Goal: Task Accomplishment & Management: Manage account settings

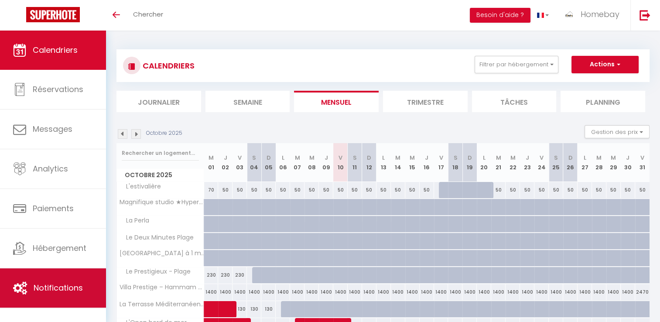
click at [85, 286] on link "Notifications" at bounding box center [53, 287] width 106 height 39
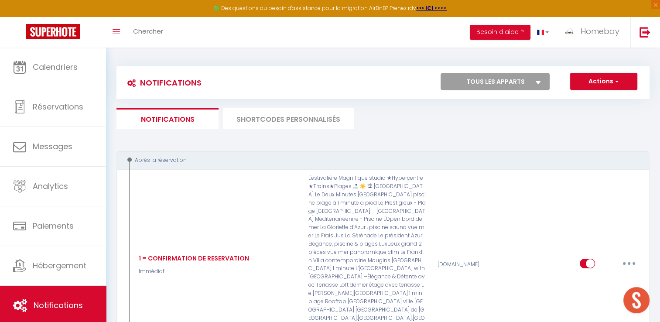
click at [328, 120] on li "SHORTCODES PERSONNALISÉS" at bounding box center [288, 118] width 131 height 21
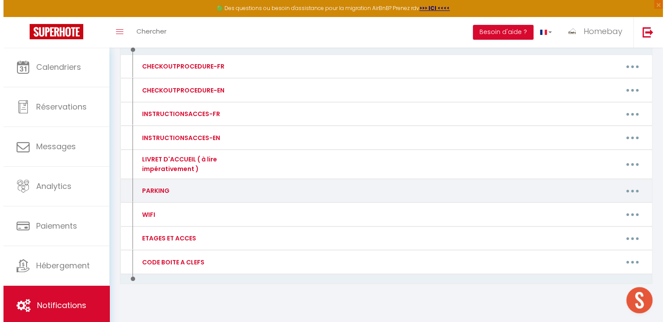
scroll to position [113, 0]
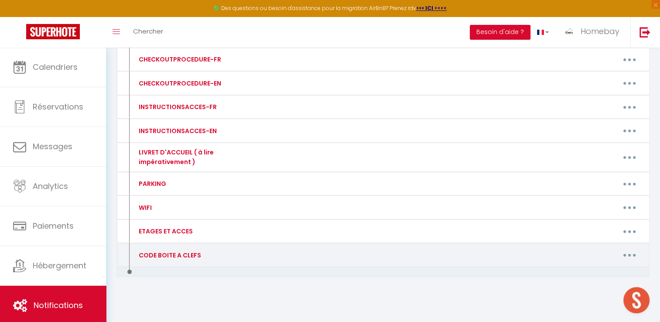
click at [636, 250] on button "button" at bounding box center [629, 255] width 24 height 14
click at [600, 273] on link "Editer" at bounding box center [606, 274] width 65 height 15
type input "CODE BOITE A CLEFS"
type textarea "Voici le code de la boîte à clé 🔑 Ainsi que les codes qui pourront vous être ut…"
type textarea "Le code de la boîte à clés est 46 24🔑🔑🔑🔑 Il faut aligner les 4 chiffres sur la …"
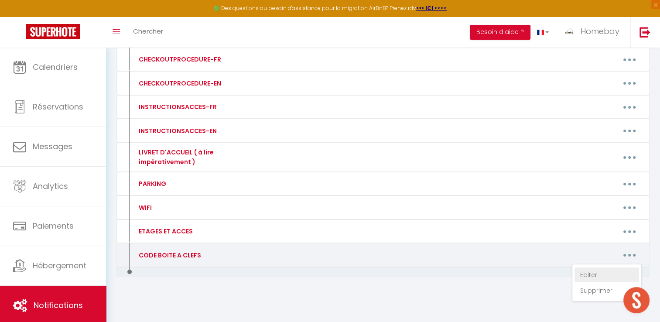
type textarea "Le code de la boîte à clés est 45 30 🔑🔑🔑🔑 Il faut aligner les 4 chiffres sur la…"
type textarea "Le code de la boîte à clé est le 35 21 🔑🔑"
type textarea "Le code de la boîte à clé est le 🔑🔑"
type textarea "Le code de la boîte à clé est le 42 46 🔑🔑"
type textarea "Le code de la boîte à clés est le 43 16 🔑🔑 Cette boîte à clés servira uniquemen…"
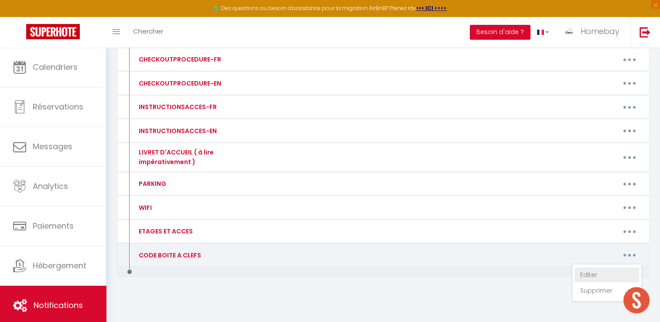
type textarea "Bonjour 🌞, Voici les informations pour accéder à votre logement : 📍 Adresse : 1…"
type textarea "Le code de la boîte à clés est le 34 12 🔑🔑 Le code du portail voiture est le 87…"
type textarea "Le code de la boîte à clé est le 35 10🔑"
type textarea "Français ⏰ L’entrée dans le logement se fait en présentiel à partir de 16h mini…"
type textarea "Le code de la boite a clé est le 3510 🔑🔑"
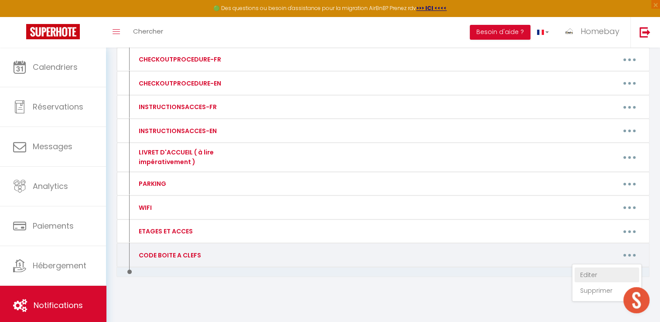
type textarea "Le code de la boîte à clés est 26 40 🔑🔑🔑🔑 Il faut aligner les 4 chiffres sur la…"
type textarea "Le code de la boîte à clés est 2040 🔑. Elle est à utiliser uniquement le jour d…"
type textarea "Le code de la boîte à clé est le : 15 27 🔑🔑🔑. Il se trouvera sur Le portail de …"
type textarea "Le code de la boite a clefs a l'extérieur du bâtiment a gauche est le 4624 🔑🔑."
type textarea "Le code de la boite a clé à l'intérieur de la villa est le = 🔑🔑"
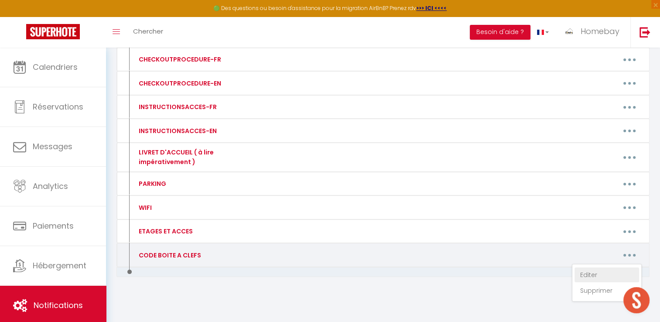
type textarea "Le code de la boîte à clés est 14 35🔑🔑🔑🔑 Il faut aligner les 4 chiffres sur la …"
type textarea "🌟 Votre réservation est bien confirmée ! 🌟 Merci de nous indiquer l’heure exact…"
type textarea "Le code de la boîte à clé est le 62 34 🔑🔑"
type textarea "Le code de la boîte à clés est le 19 40 🔑🔑"
type textarea "Le code de la boîte à clés est le 27 41 🔑🔑🔑"
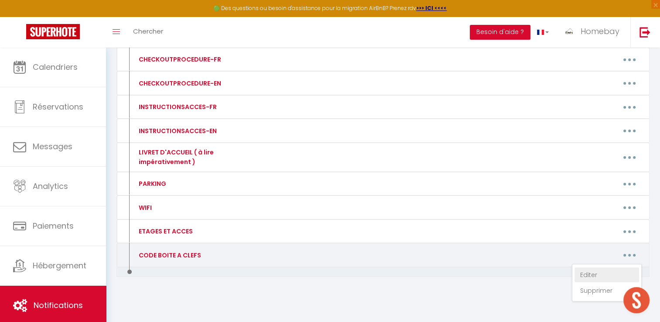
type textarea "Le code de la boîte à clés est le 43 52 🔑🔑"
type textarea "Le code de la boîte à clés est le 24 30 🔑🔑"
type textarea "Le code de la boîte à clé est le 16 21 Il servira uniquement à la sortie du voy…"
type textarea "Le code de la boîte à clés est 3321 🔑🔑🔑🔑 Il faut aligner les 4 chiffres sur la …"
type textarea "Français ⏰ L’entrée dans le logement se fait en présentiel à partir de 16h mini…"
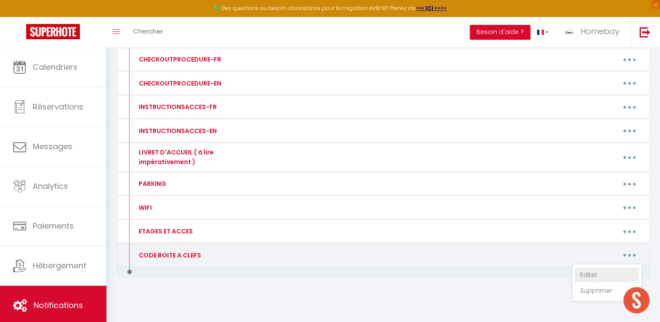
type textarea "Le code de la boîte à clés est 13 54 🔑🔑🔑🔑 Il faut aligner les 4 chiffres sur la…"
type textarea "🇫🇷 Instructions d'arrivée autonome – 64 ter Rue d'Antibes, Gray d'Albion, 06400…"
type textarea "Le code de la boîte à clé est le 35 37 🔑🔑"
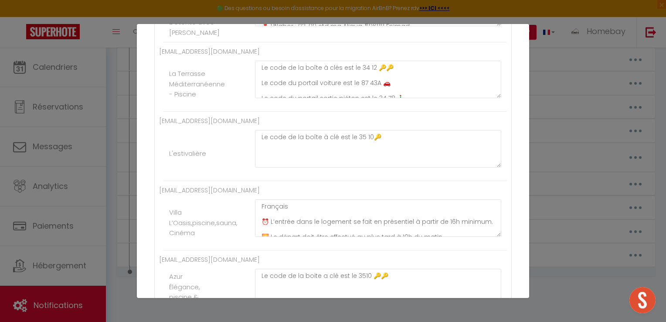
scroll to position [363, 0]
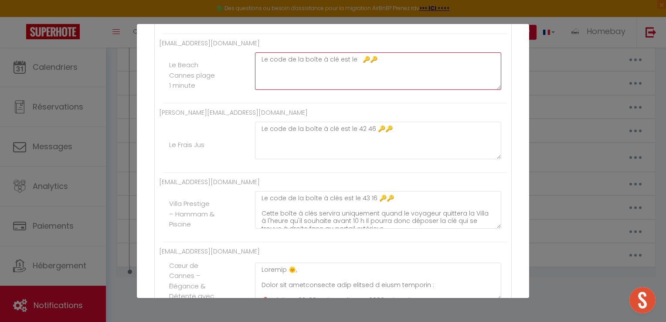
click at [355, 53] on textarea "Le code de la boîte à clé est le 🔑🔑" at bounding box center [378, 70] width 246 height 37
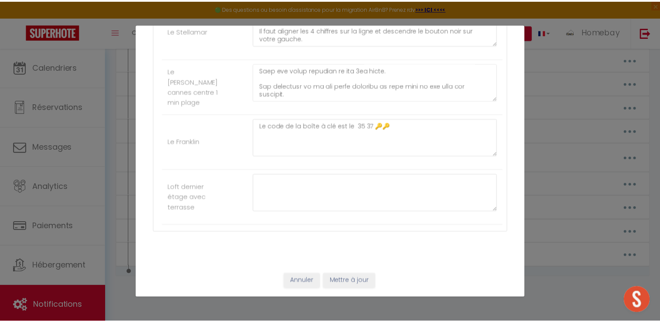
scroll to position [1870, 0]
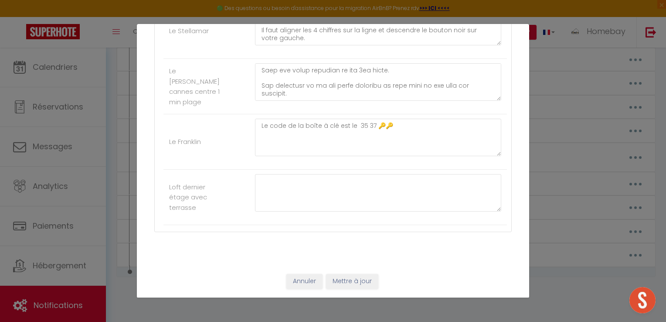
type textarea "Le code de la boîte à clé est le 3510 🔑🔑"
click at [362, 277] on button "Mettre à jour" at bounding box center [352, 281] width 52 height 15
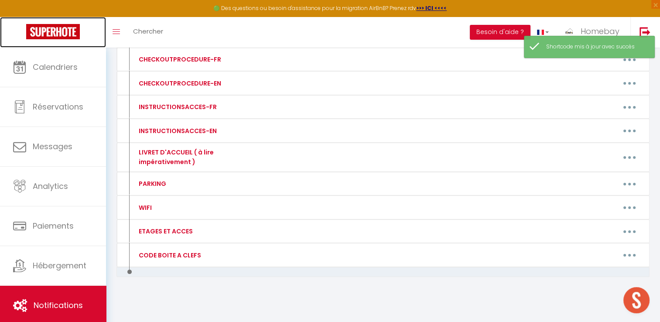
click at [73, 31] on img at bounding box center [53, 31] width 54 height 15
